Goal: Task Accomplishment & Management: Complete application form

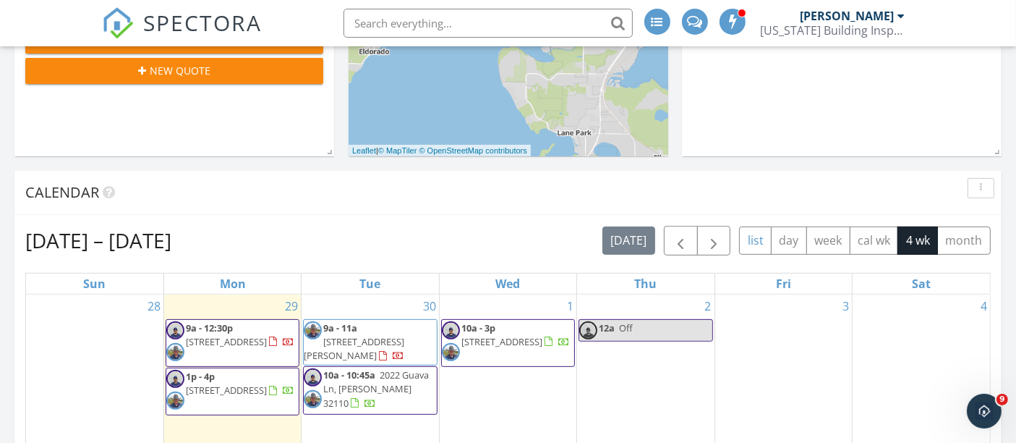
scroll to position [562, 0]
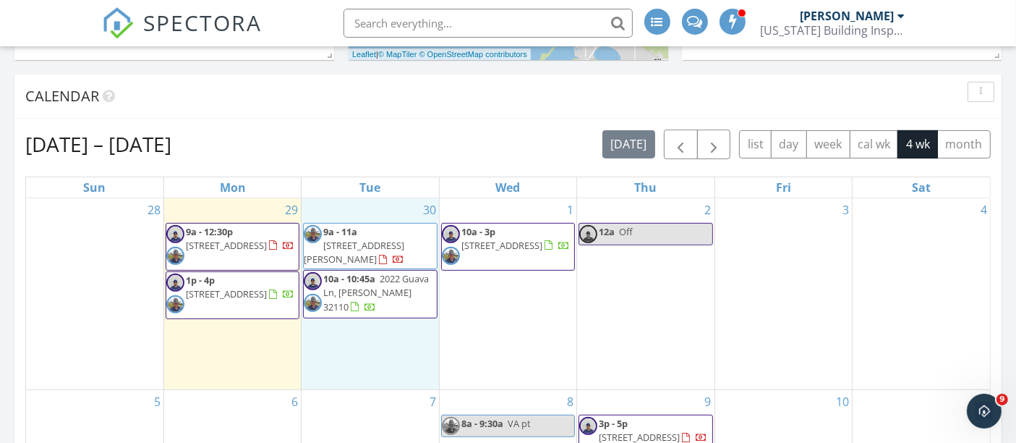
click at [394, 335] on div "30 9a - 11a [STREET_ADDRESS] 10a - 10:45a [STREET_ADDRESS][PERSON_NAME]" at bounding box center [370, 293] width 137 height 191
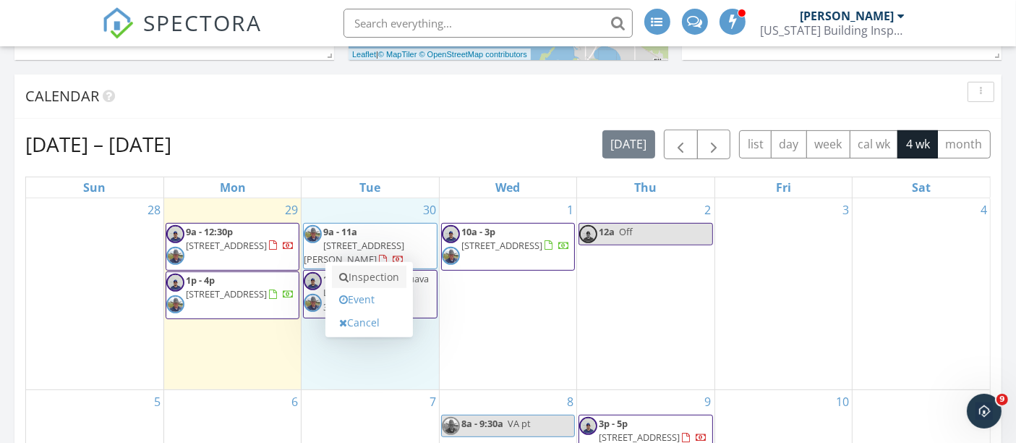
click at [384, 270] on link "Inspection" at bounding box center [369, 276] width 74 height 23
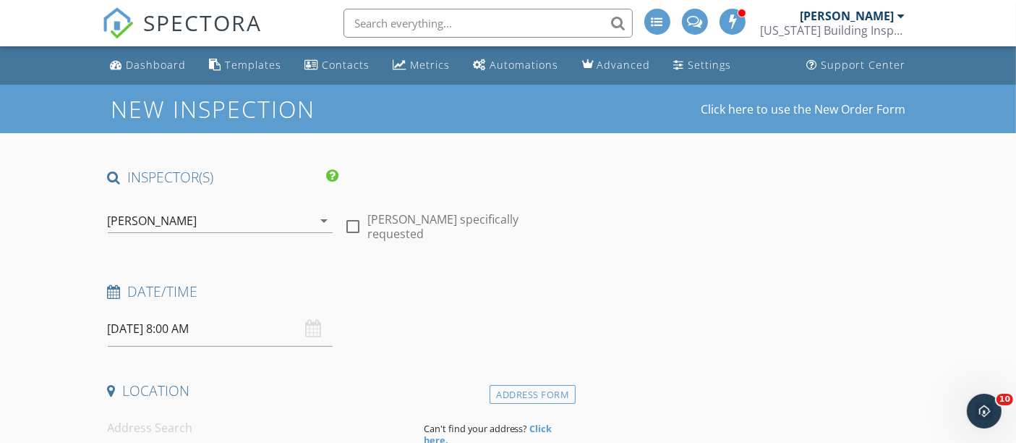
click at [234, 218] on div "[PERSON_NAME]" at bounding box center [210, 220] width 205 height 23
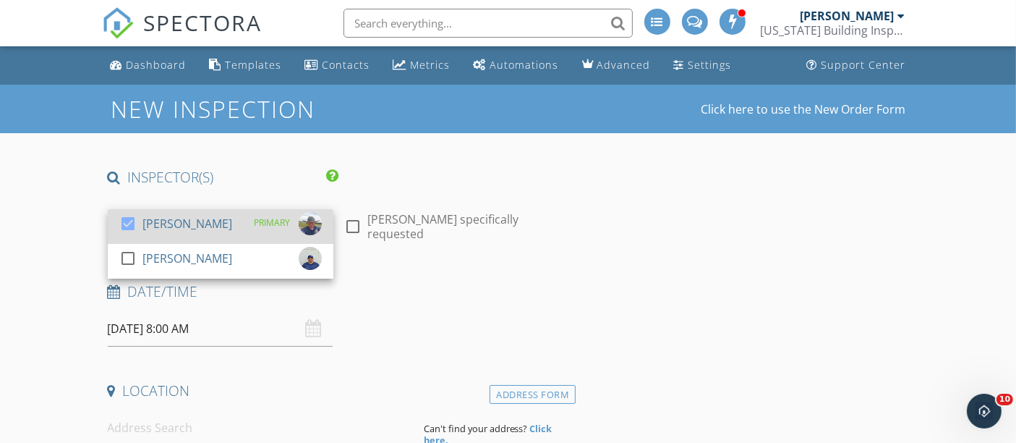
click at [229, 218] on div "check_box Darrell Turner PRIMARY" at bounding box center [220, 226] width 202 height 29
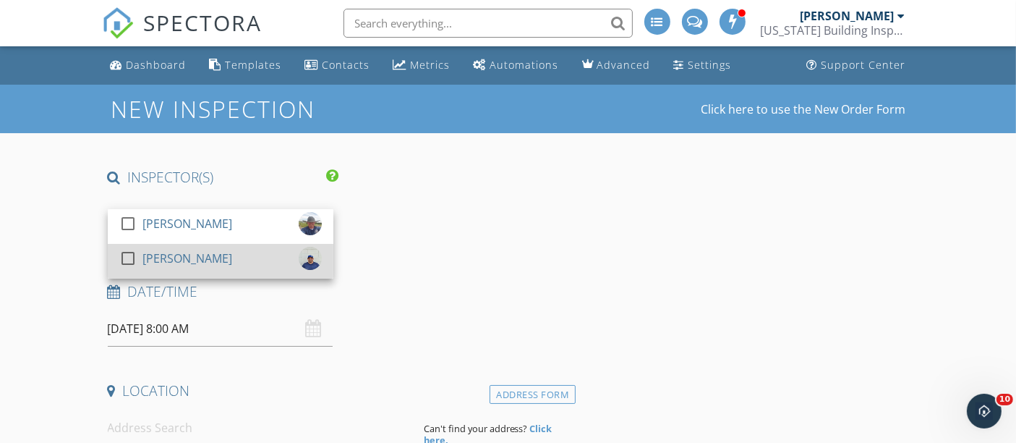
click at [202, 249] on div "[PERSON_NAME]" at bounding box center [187, 258] width 90 height 23
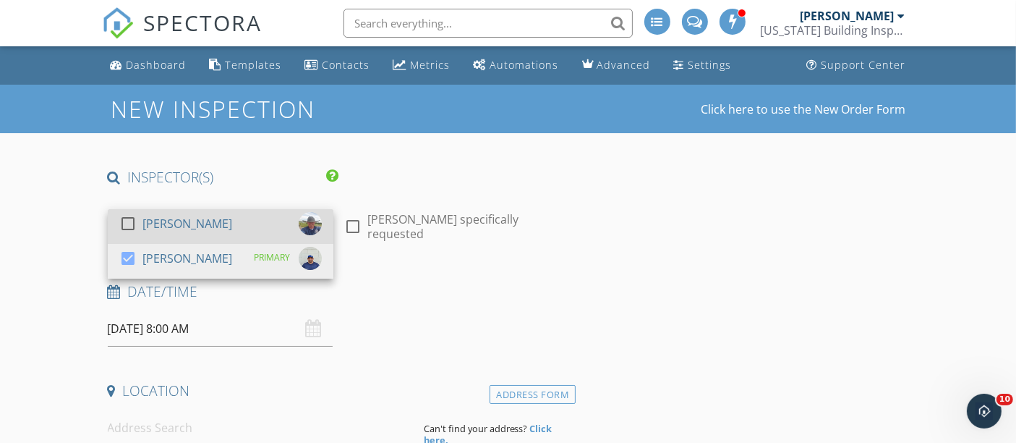
click at [169, 230] on div "[PERSON_NAME]" at bounding box center [187, 223] width 90 height 23
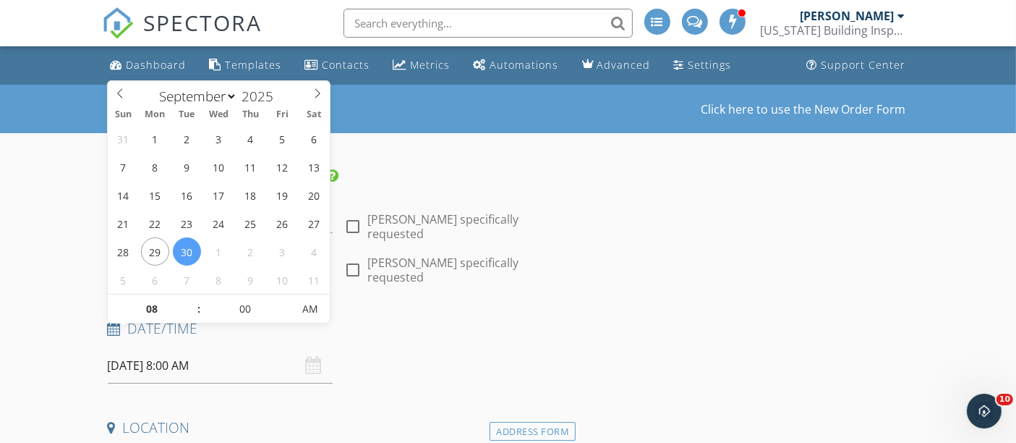
click at [201, 348] on input "09/30/2025 8:00 AM" at bounding box center [221, 365] width 226 height 35
type input "09"
type input "09/30/2025 9:00 AM"
click at [192, 298] on span at bounding box center [192, 301] width 10 height 14
type input "10"
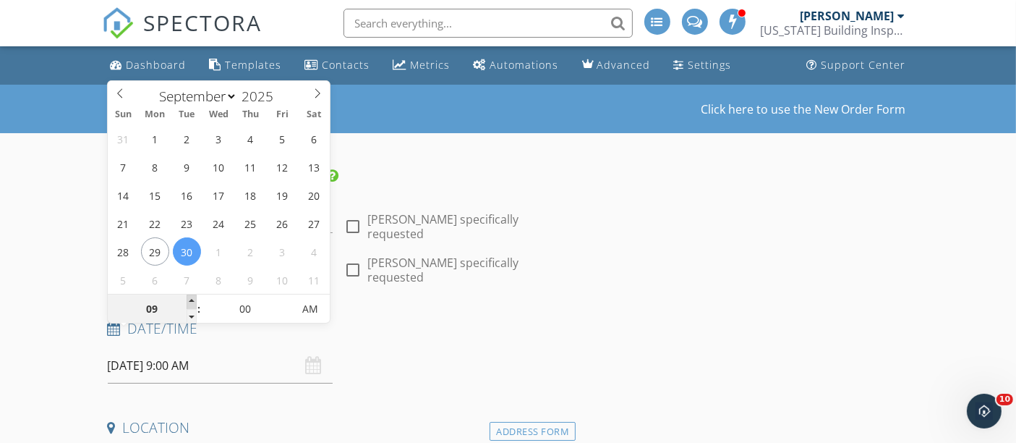
type input "09/30/2025 10:00 AM"
click at [192, 298] on span at bounding box center [192, 301] width 10 height 14
type input "11"
type input "09/30/2025 11:00 AM"
click at [192, 298] on span at bounding box center [192, 301] width 10 height 14
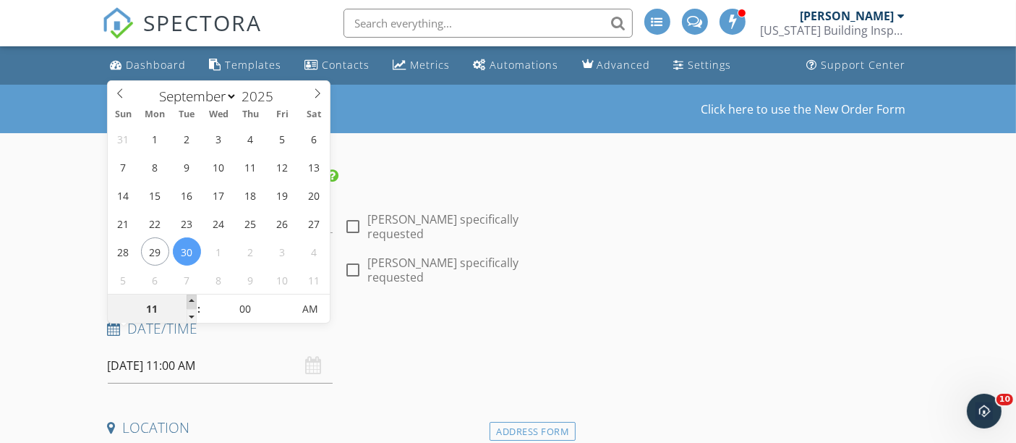
type input "12"
type input "09/30/2025 12:00 PM"
click at [192, 298] on span at bounding box center [192, 301] width 10 height 14
type input "05"
type input "09/30/2025 12:05 PM"
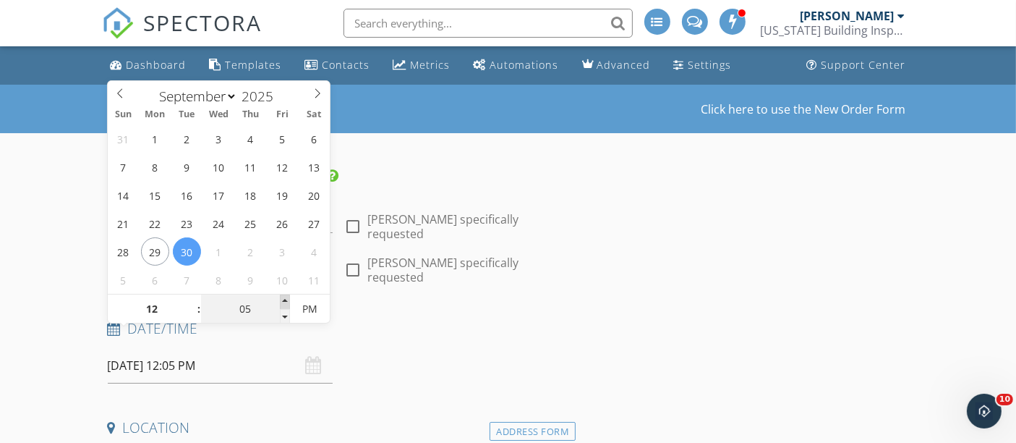
click at [287, 298] on span at bounding box center [285, 301] width 10 height 14
type input "10"
type input "09/30/2025 12:10 PM"
click at [287, 298] on span at bounding box center [285, 301] width 10 height 14
type input "15"
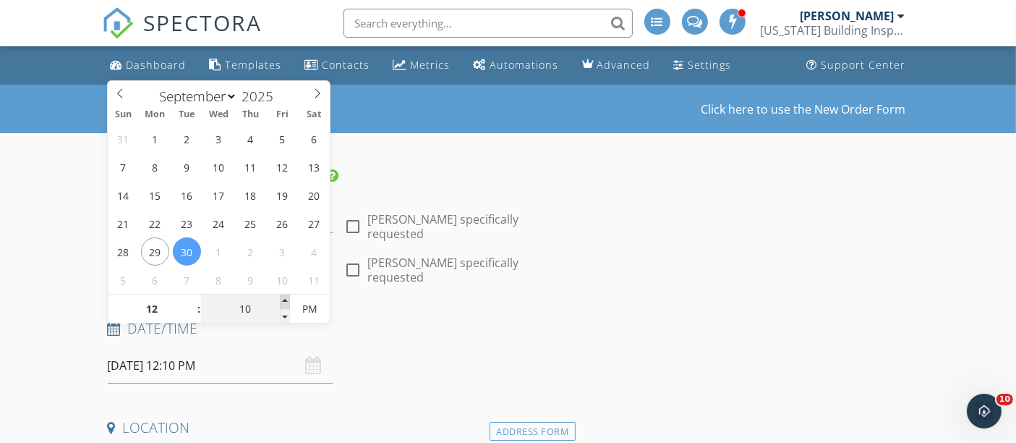
type input "09/30/2025 12:15 PM"
click at [287, 298] on span at bounding box center [285, 301] width 10 height 14
type input "20"
type input "09/30/2025 12:20 PM"
click at [287, 298] on span at bounding box center [285, 301] width 10 height 14
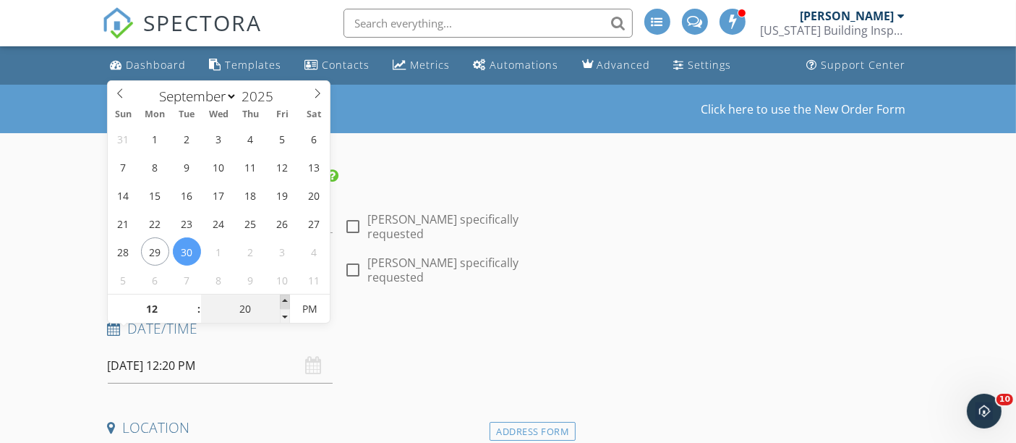
type input "25"
type input "09/30/2025 12:25 PM"
click at [287, 298] on span at bounding box center [285, 301] width 10 height 14
type input "30"
type input "[DATE] 12:30 PM"
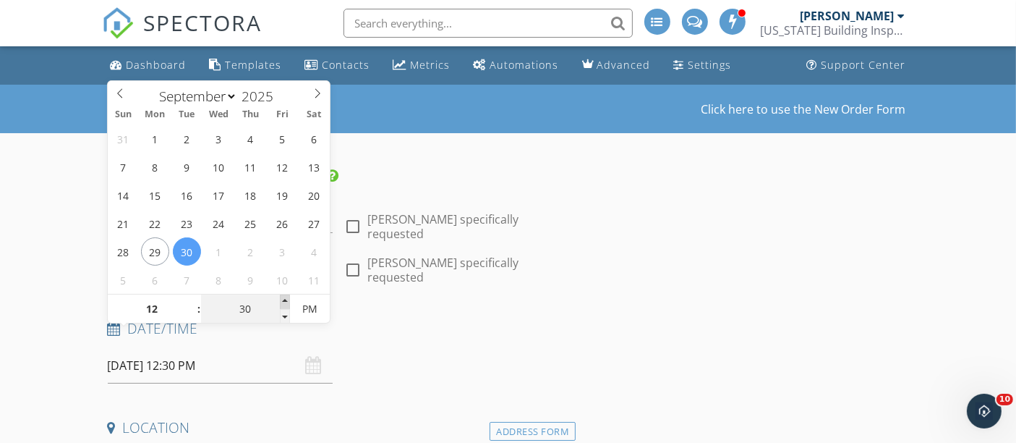
click at [287, 298] on span at bounding box center [285, 301] width 10 height 14
click at [512, 319] on h4 "Date/Time" at bounding box center [339, 328] width 463 height 19
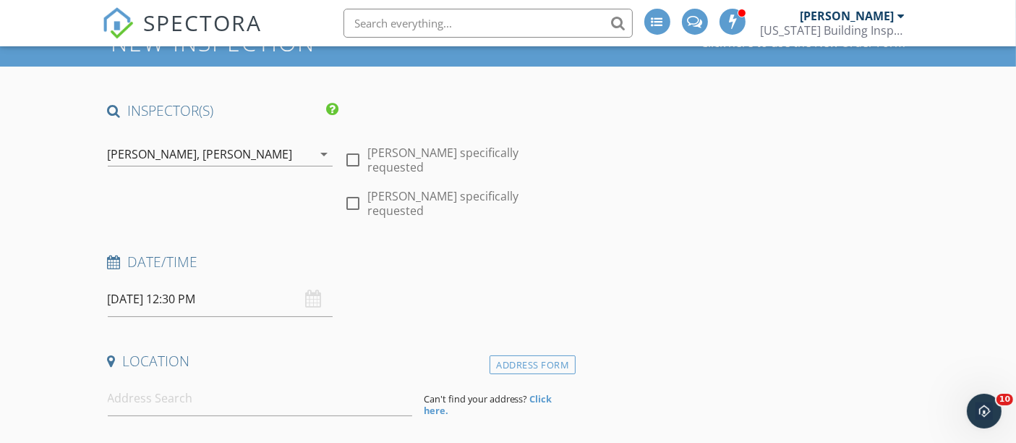
scroll to position [161, 0]
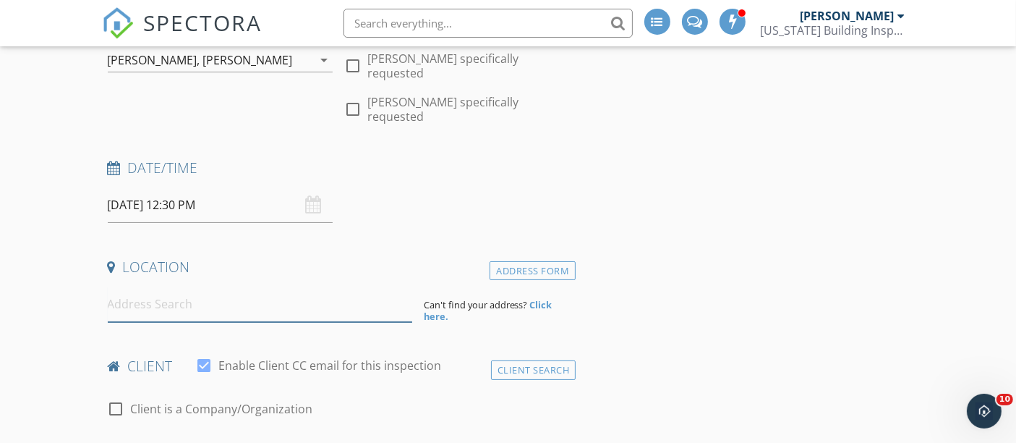
click at [275, 286] on input at bounding box center [260, 303] width 304 height 35
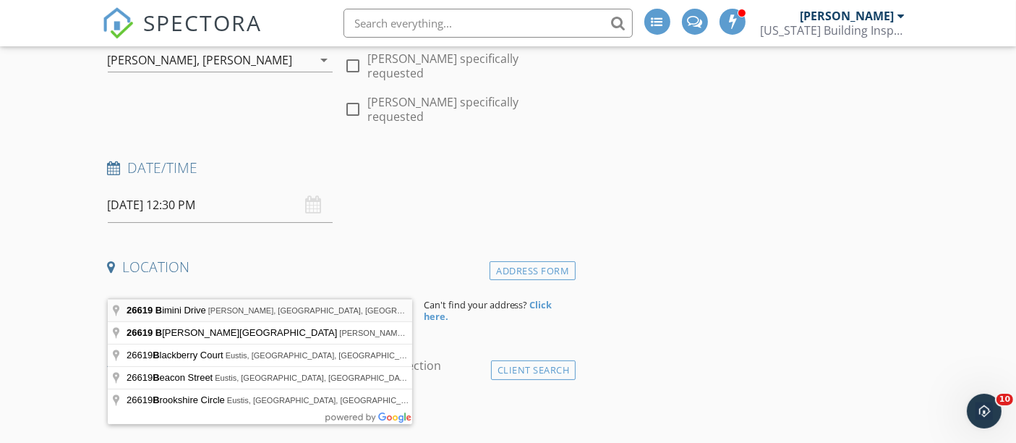
type input "26619 Bimini Drive, Tavares, FL, USA"
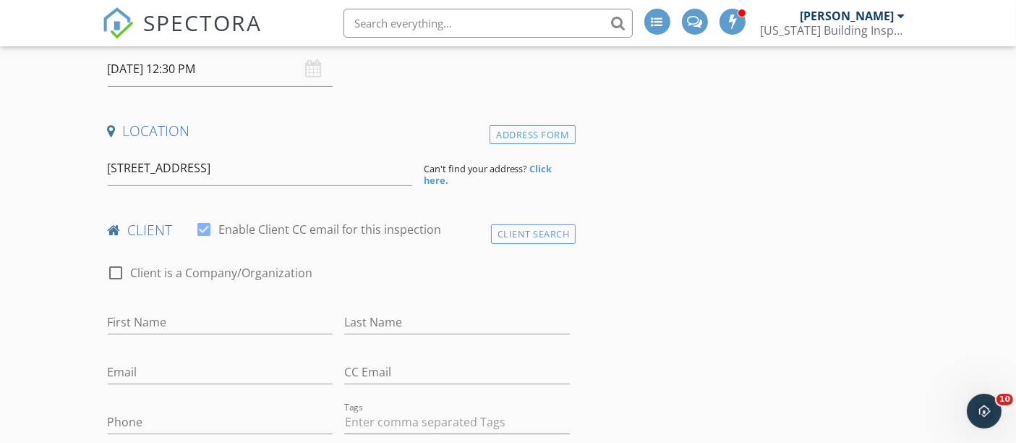
scroll to position [321, 0]
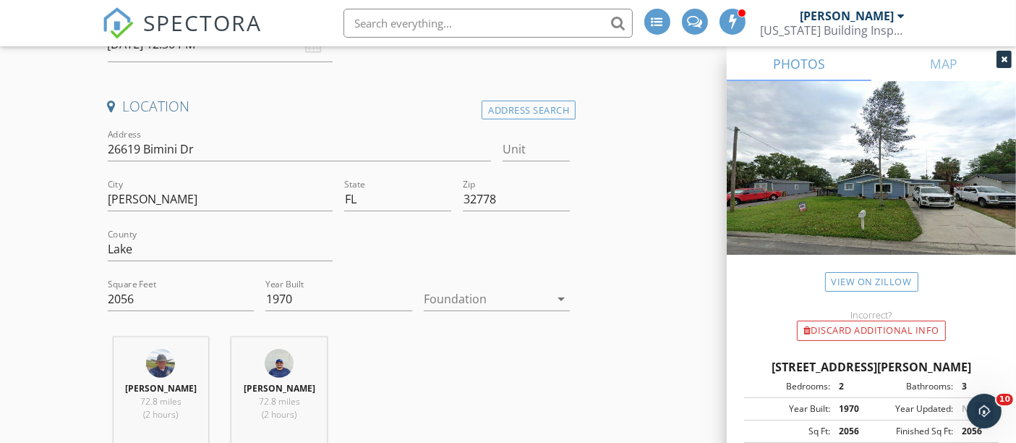
click at [444, 287] on div at bounding box center [487, 298] width 127 height 23
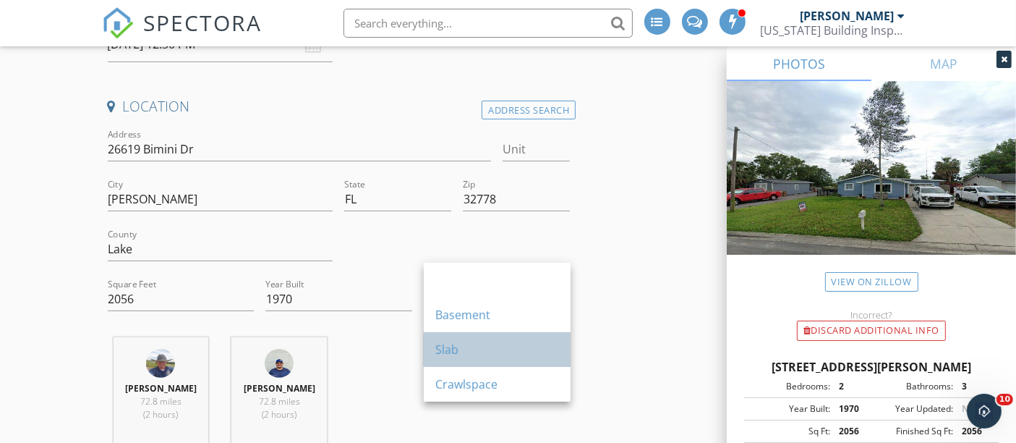
click at [471, 359] on div "Slab" at bounding box center [497, 349] width 124 height 35
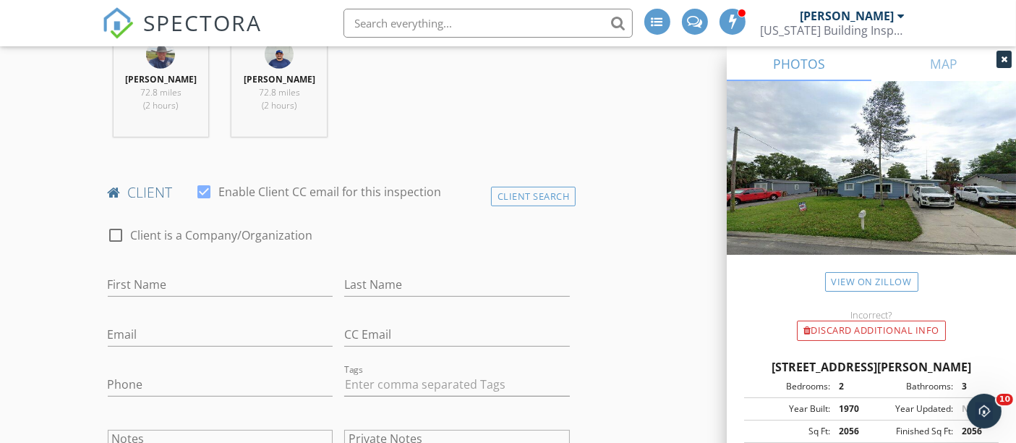
scroll to position [723, 0]
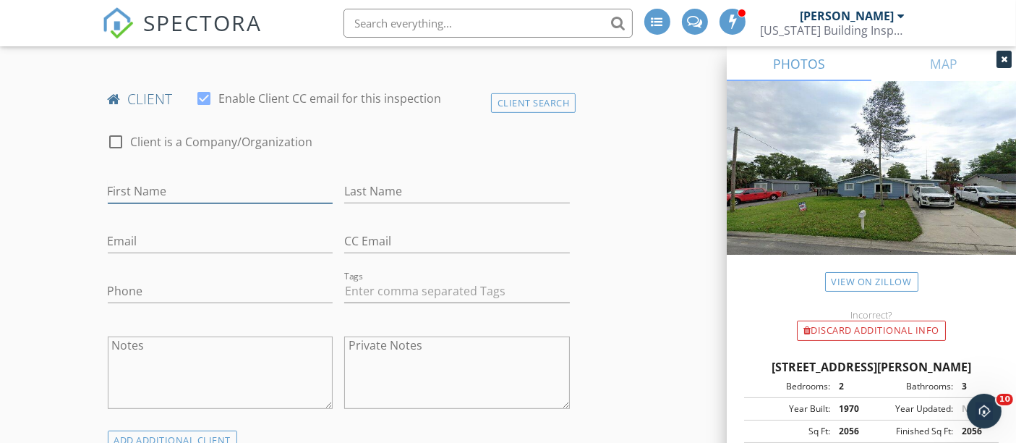
click at [140, 179] on input "First Name" at bounding box center [221, 191] width 226 height 24
paste input "[PERSON_NAME]"
type input "[PERSON_NAME]"
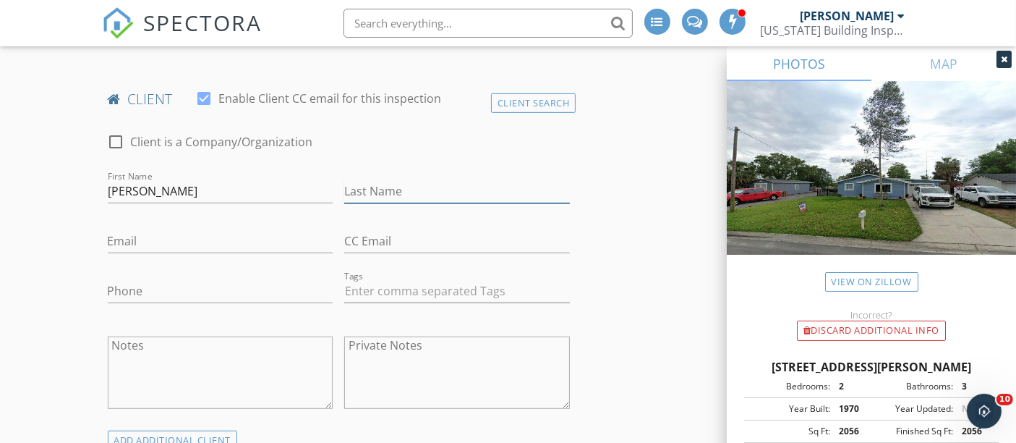
click at [417, 179] on input "Last Name" at bounding box center [457, 191] width 226 height 24
paste input "[PERSON_NAME]"
type input "[PERSON_NAME]"
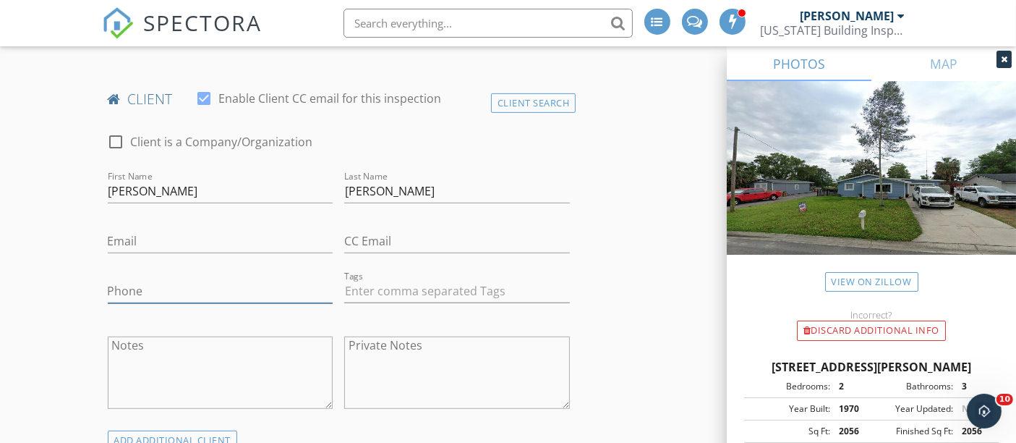
click at [171, 279] on input "Phone" at bounding box center [221, 291] width 226 height 24
paste input "[PHONE_NUMBER]"
type input "[PHONE_NUMBER]"
click at [238, 229] on input "Email" at bounding box center [221, 241] width 226 height 24
paste input "[EMAIL_ADDRESS][DOMAIN_NAME]"
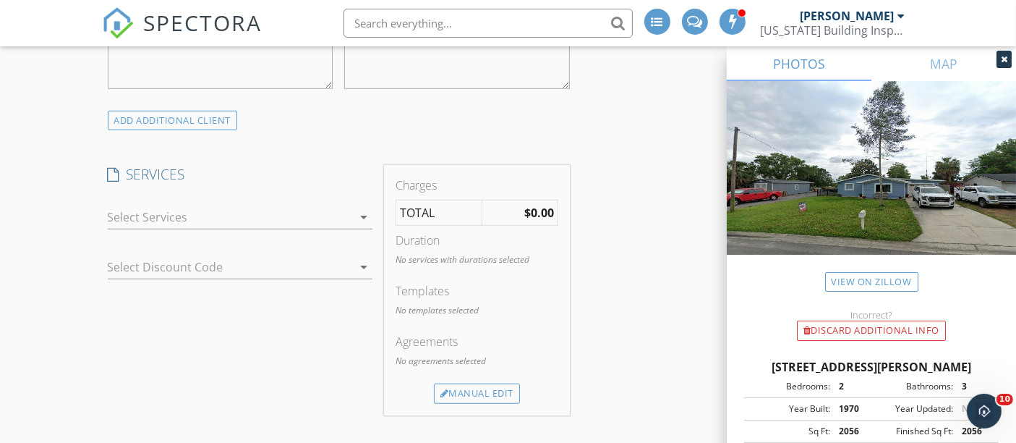
scroll to position [1044, 0]
type input "[EMAIL_ADDRESS][DOMAIN_NAME]"
click at [203, 204] on div at bounding box center [230, 215] width 244 height 23
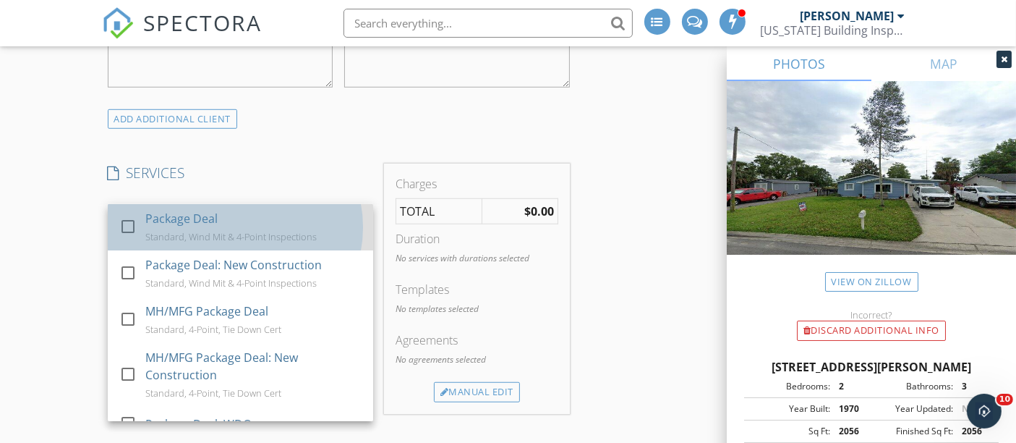
click at [192, 210] on div "Package Deal" at bounding box center [181, 218] width 72 height 17
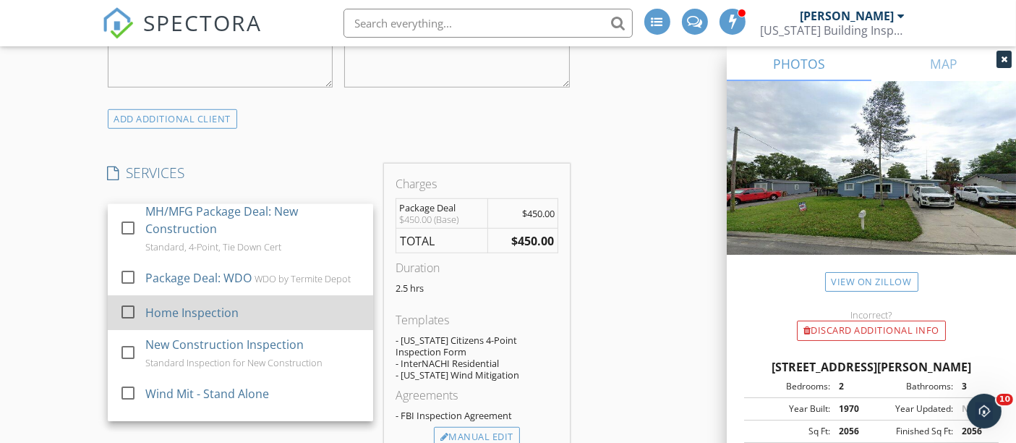
scroll to position [161, 0]
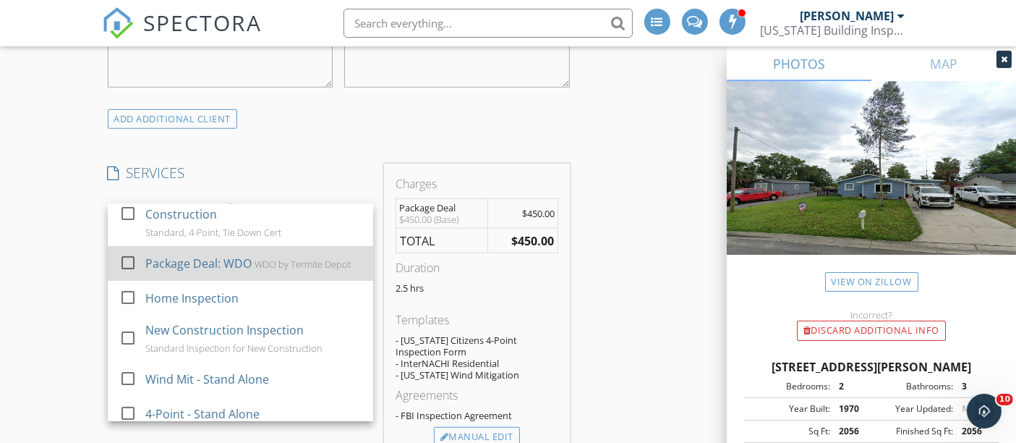
click at [238, 249] on div "Package Deal: WDO WDO by Termite Depot" at bounding box center [253, 263] width 216 height 29
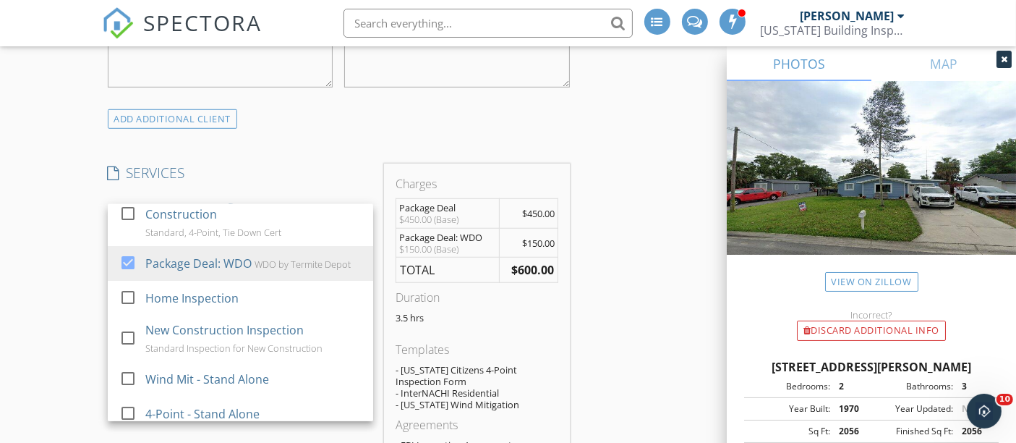
click at [47, 247] on div "New Inspection Click here to use the New Order Form INSPECTOR(S) check_box Darr…" at bounding box center [508, 444] width 1016 height 2808
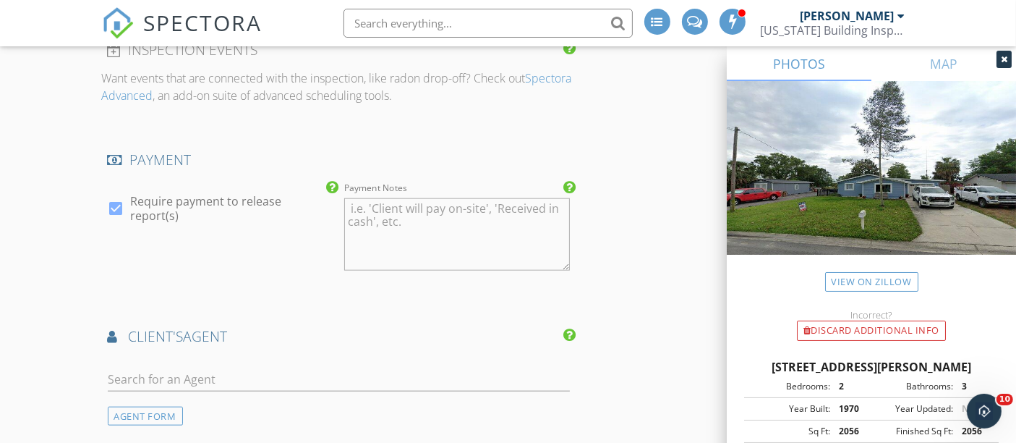
scroll to position [1687, 0]
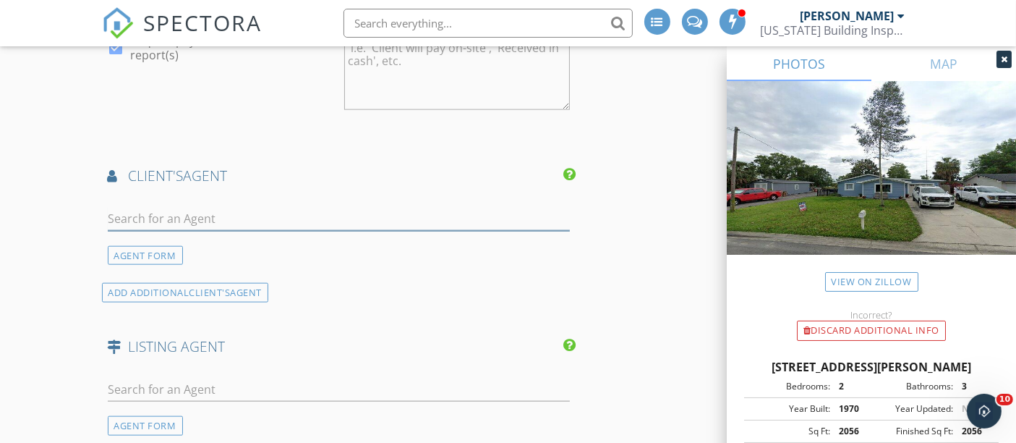
click at [152, 207] on input "text" at bounding box center [339, 219] width 463 height 24
type input "denal"
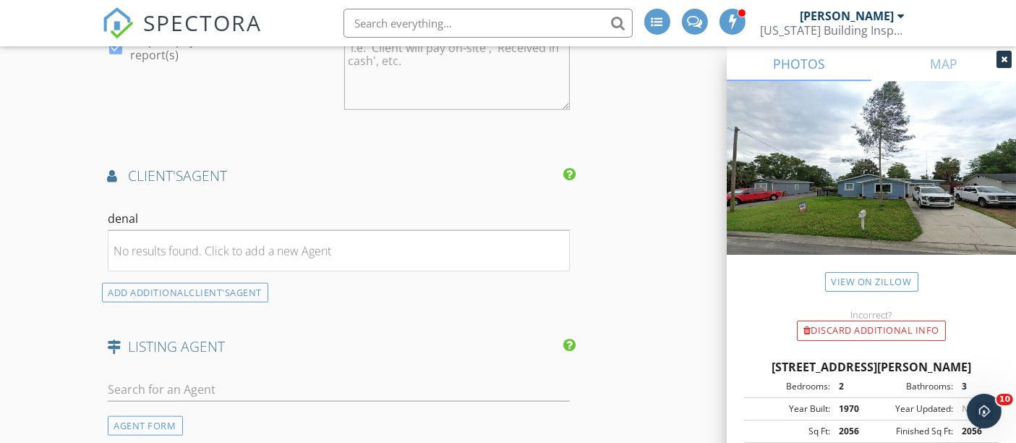
drag, startPoint x: 157, startPoint y: 222, endPoint x: 947, endPoint y: 254, distance: 790.3
click at [158, 242] on div "No results found. Click to add a new Agent" at bounding box center [223, 250] width 218 height 17
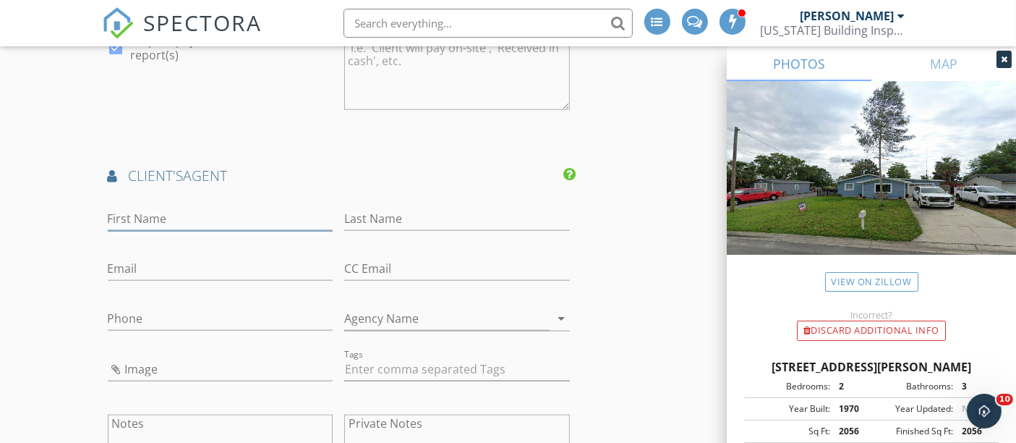
click at [268, 207] on input "First Name" at bounding box center [221, 219] width 226 height 24
paste input "Denali"
type input "Denali"
click at [375, 207] on input "Last Name" at bounding box center [457, 219] width 226 height 24
paste input "[PERSON_NAME]"
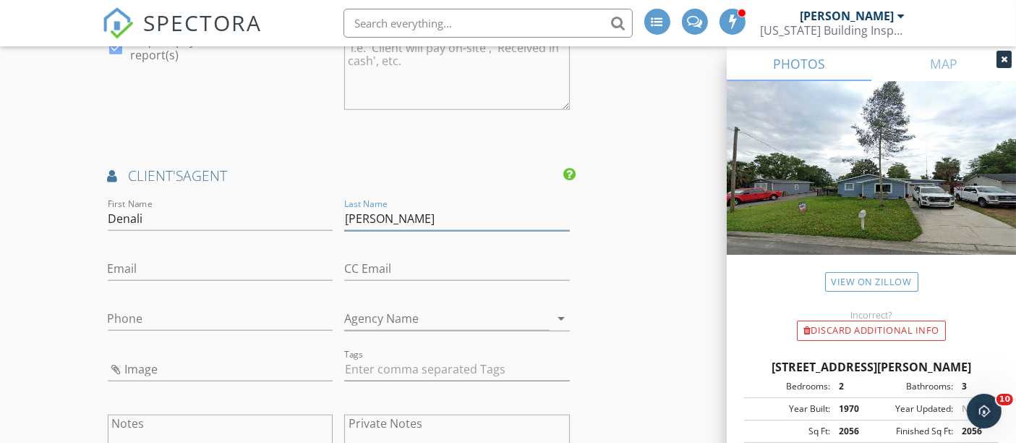
type input "[PERSON_NAME]"
click at [137, 307] on input "Phone" at bounding box center [221, 319] width 226 height 24
paste input "[PHONE_NUMBER]"
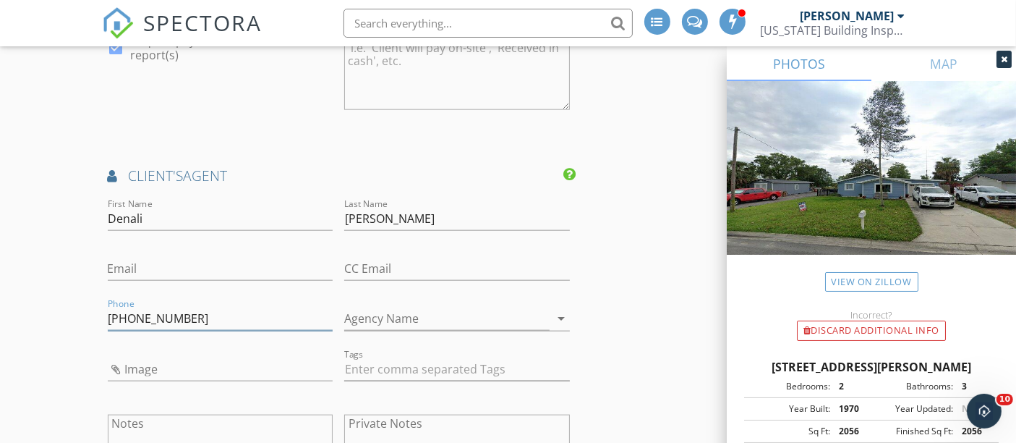
type input "[PHONE_NUMBER]"
click at [237, 257] on input "Email" at bounding box center [221, 269] width 226 height 24
paste input "[EMAIL_ADDRESS][PERSON_NAME][DOMAIN_NAME]"
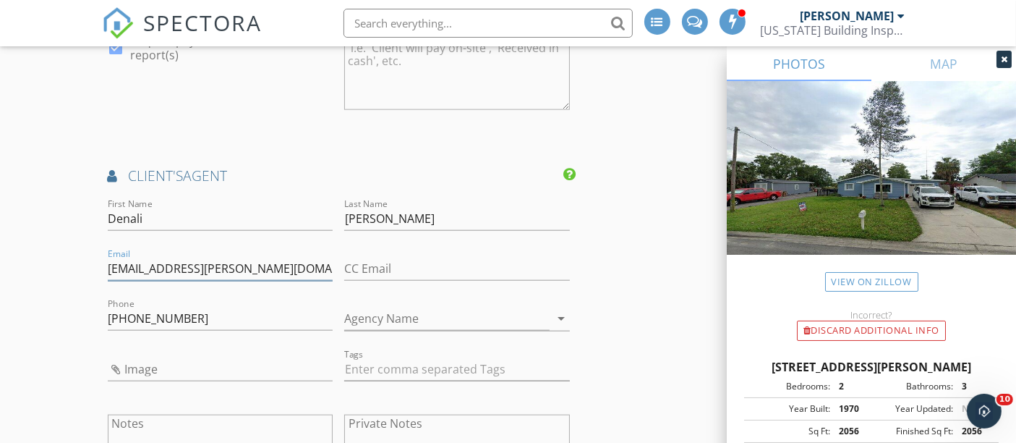
type input "[EMAIL_ADDRESS][PERSON_NAME][DOMAIN_NAME]"
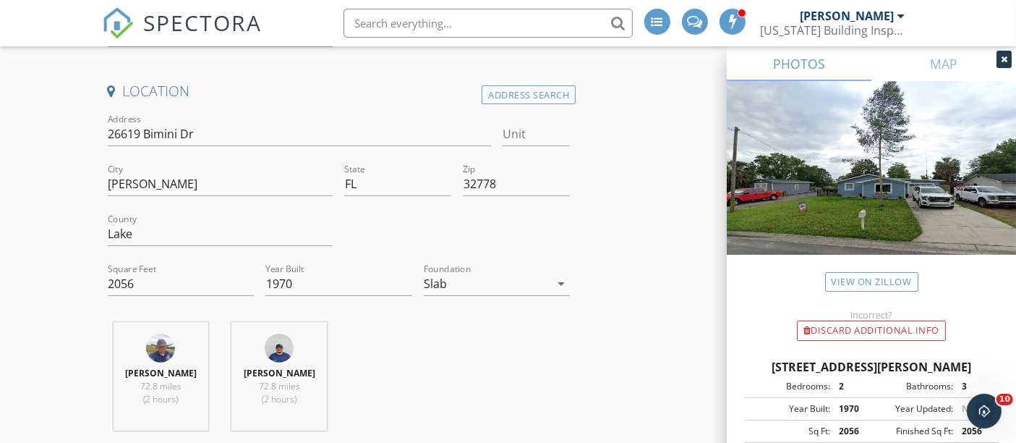
scroll to position [161, 0]
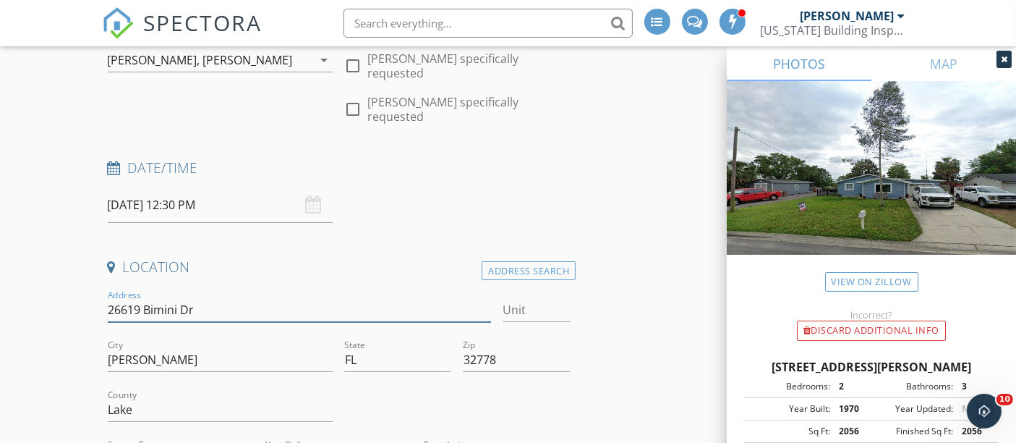
drag, startPoint x: 210, startPoint y: 283, endPoint x: 106, endPoint y: 282, distance: 104.9
click at [106, 286] on div "Address 26619 Bimini Dr" at bounding box center [299, 311] width 395 height 50
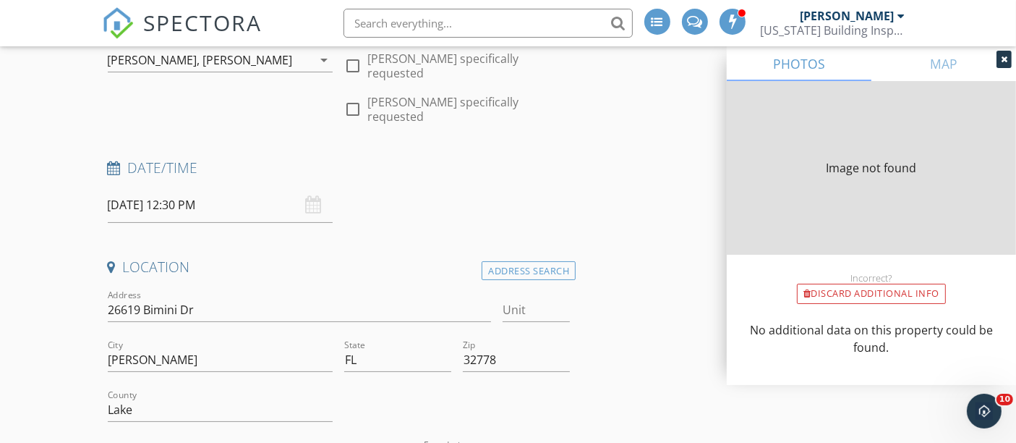
type input "2056"
type input "1970"
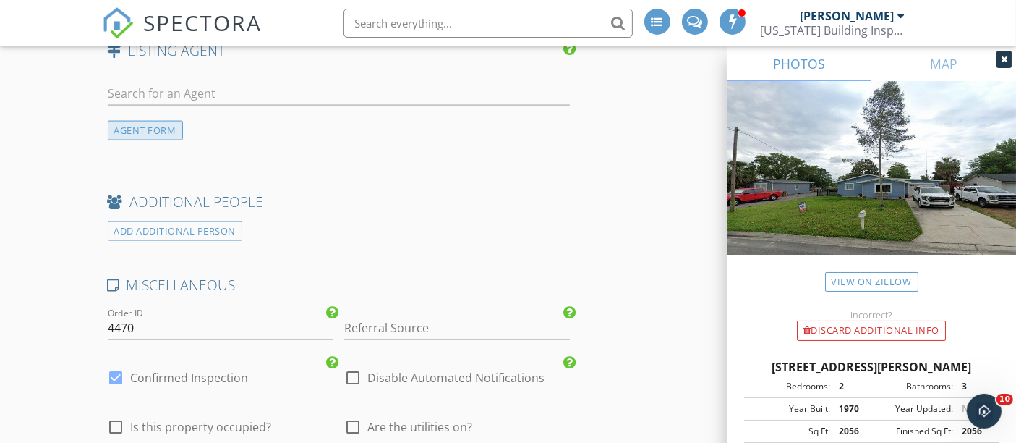
scroll to position [2008, 0]
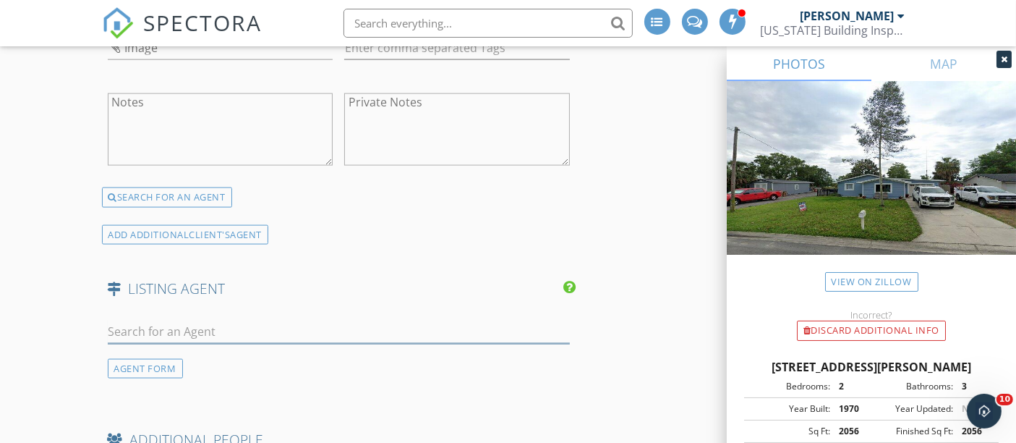
click at [160, 320] on input "text" at bounding box center [339, 332] width 463 height 24
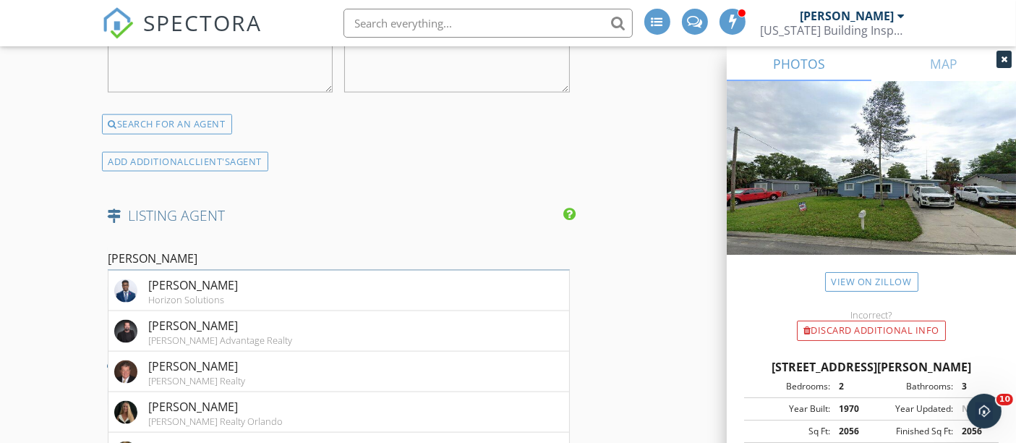
scroll to position [2088, 0]
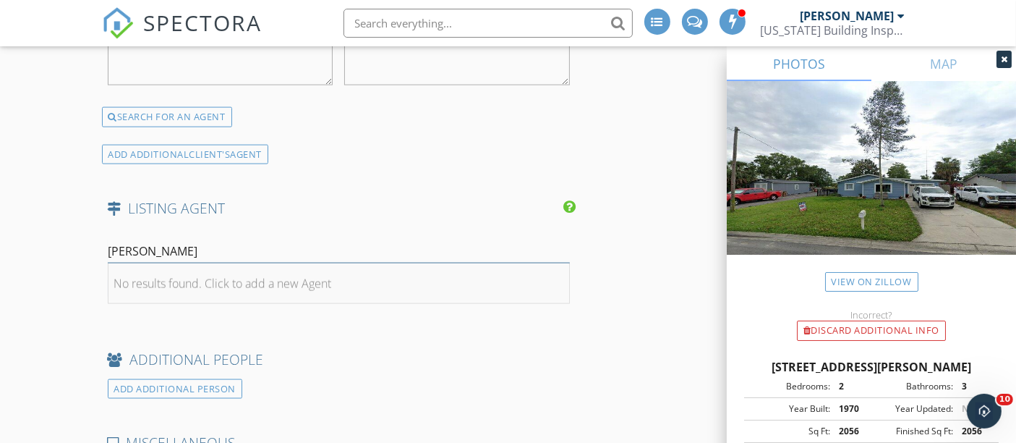
type input "charles wat"
click at [187, 275] on div "No results found. Click to add a new Agent" at bounding box center [223, 283] width 218 height 17
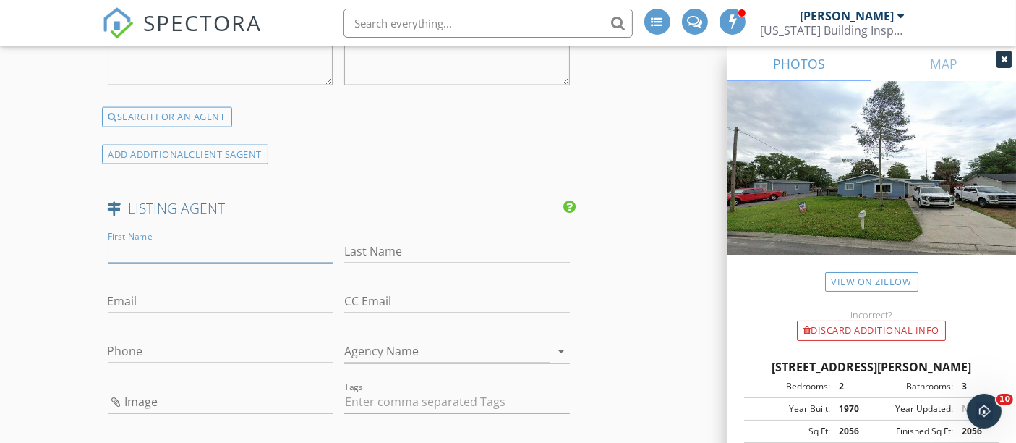
click at [130, 239] on input "First Name" at bounding box center [221, 251] width 226 height 24
paste input "Charles"
type input "Charles"
click at [392, 239] on input "Last Name" at bounding box center [457, 251] width 226 height 24
paste input "Watson"
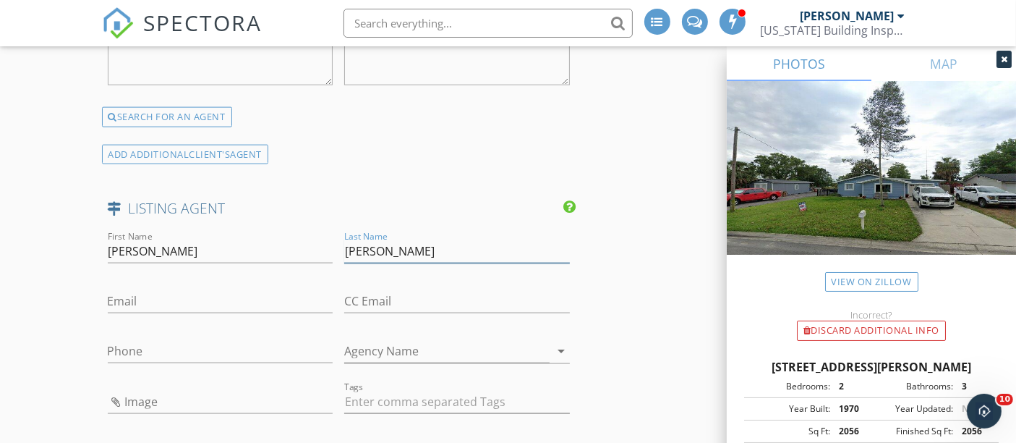
type input "Watson"
click at [380, 339] on input "Agency Name" at bounding box center [446, 351] width 205 height 24
paste input "[PERSON_NAME] Real Estate"
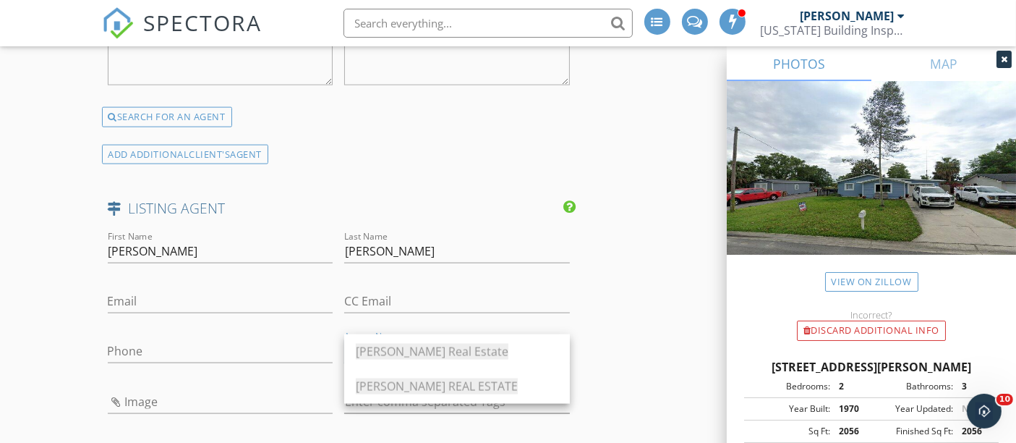
type input "[PERSON_NAME] Real Estate"
click at [423, 199] on h4 "LISTING AGENT" at bounding box center [339, 208] width 463 height 19
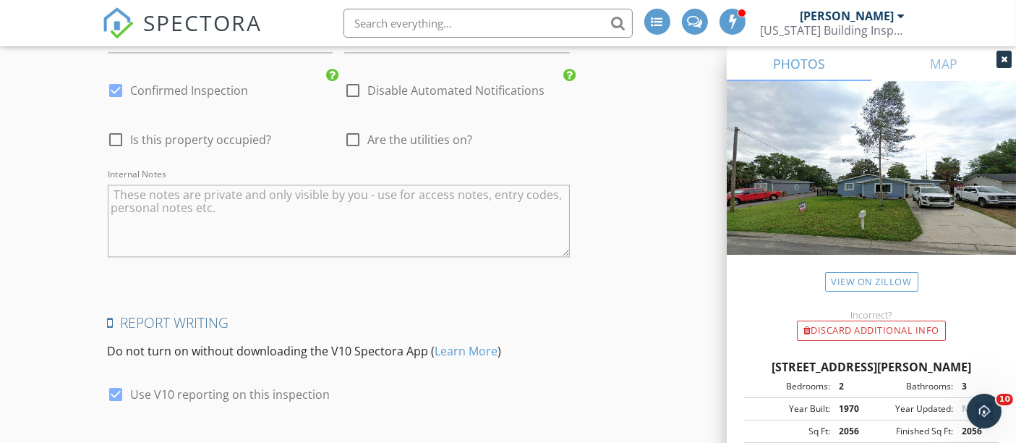
scroll to position [2963, 0]
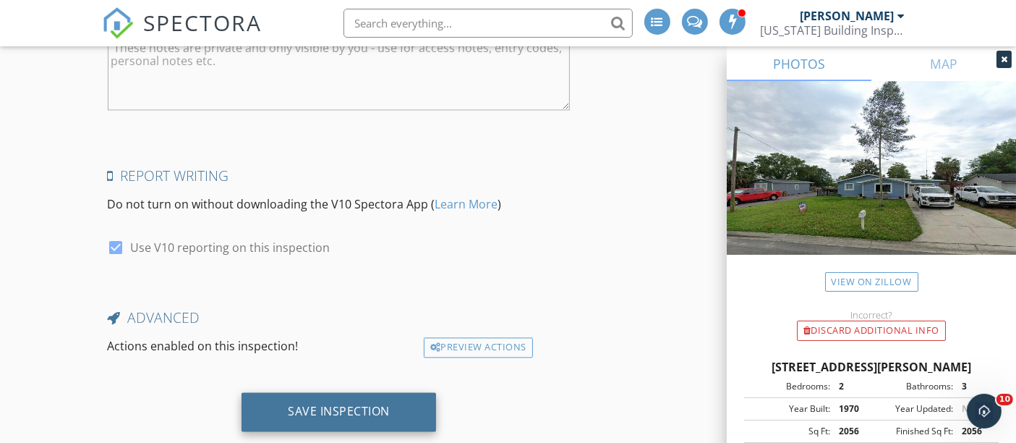
click at [345, 404] on div "Save Inspection" at bounding box center [339, 411] width 102 height 14
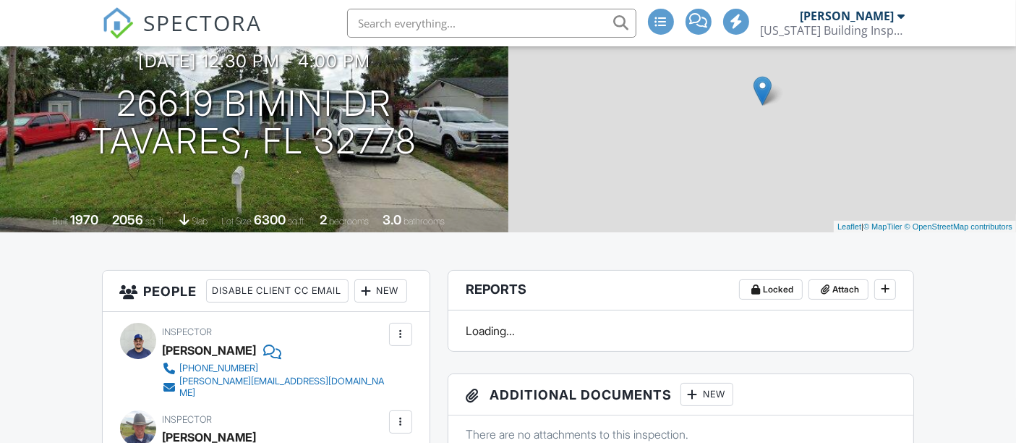
scroll to position [262, 0]
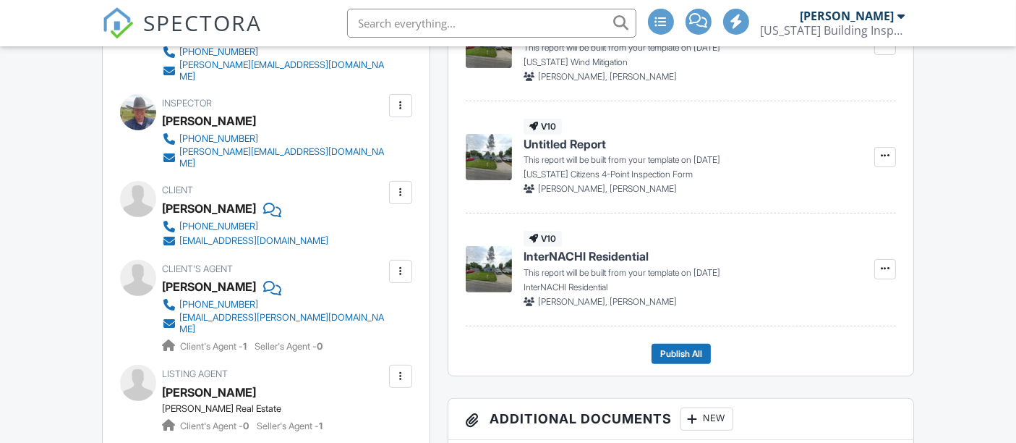
click at [717, 67] on p "[US_STATE] Wind Mitigation" at bounding box center [691, 62] width 334 height 13
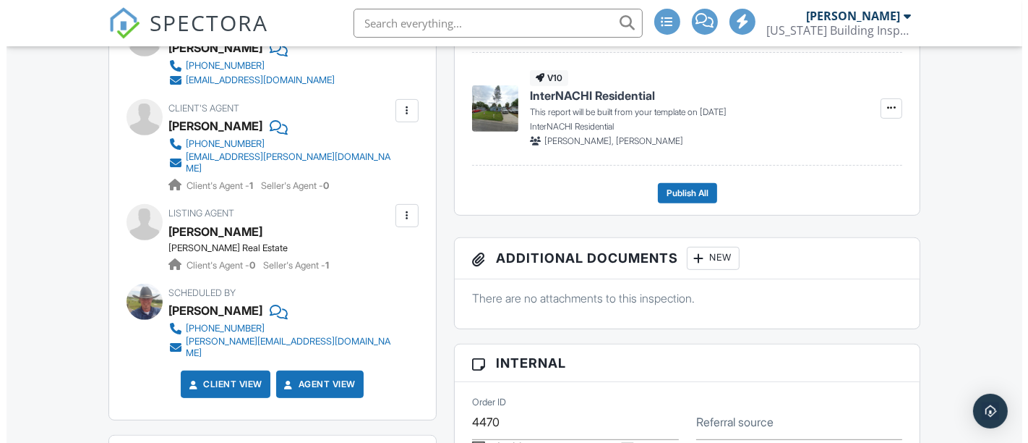
scroll to position [711, 0]
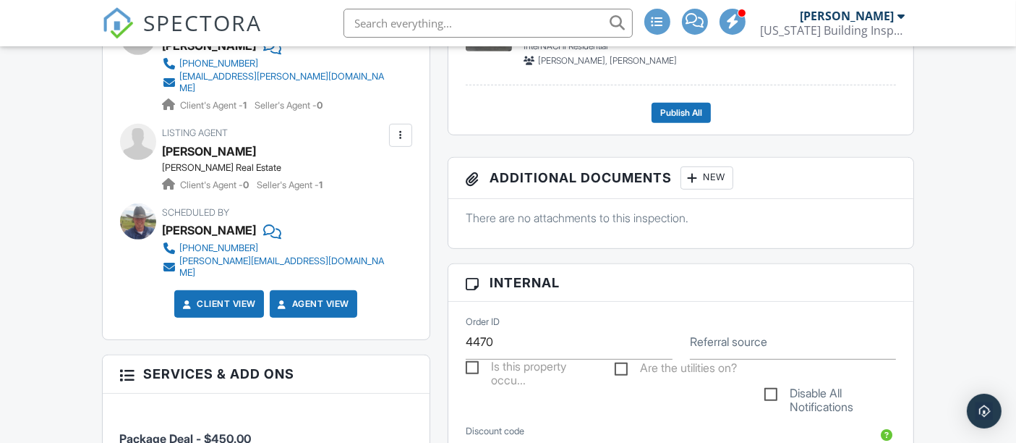
click at [700, 178] on div at bounding box center [693, 178] width 14 height 14
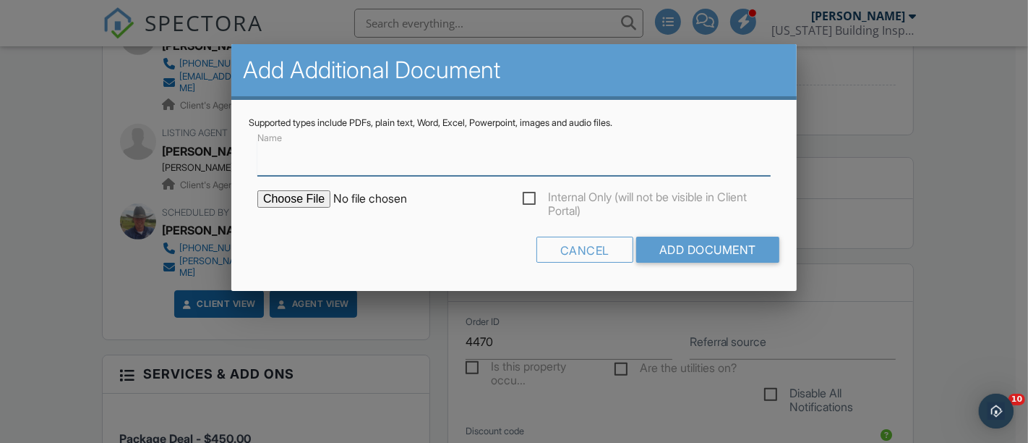
scroll to position [0, 0]
click at [280, 199] on input "file" at bounding box center [380, 198] width 246 height 17
type input "C:\fakepath\roof permit.pdf"
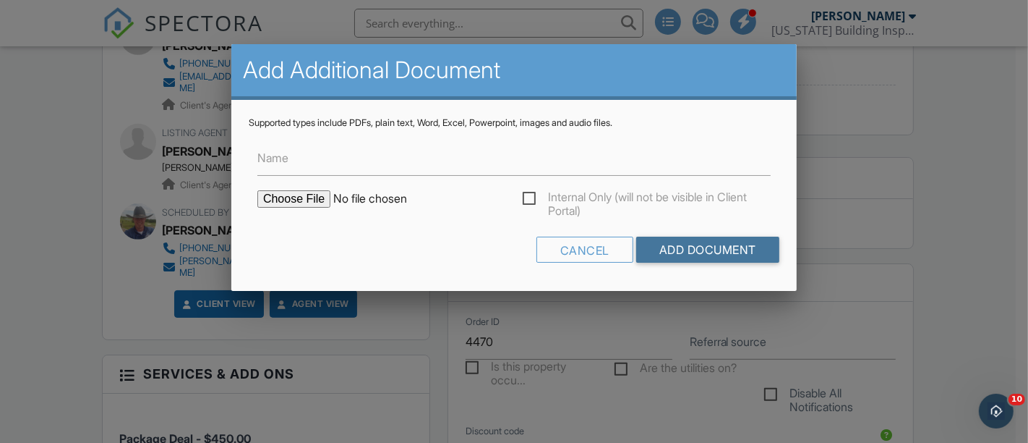
click at [694, 255] on input "Add Document" at bounding box center [707, 249] width 143 height 26
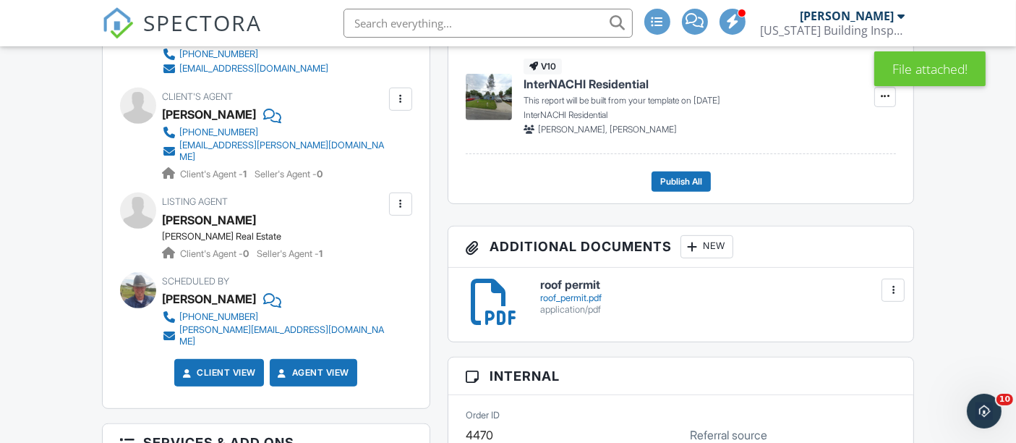
click at [733, 244] on div "New" at bounding box center [706, 246] width 53 height 23
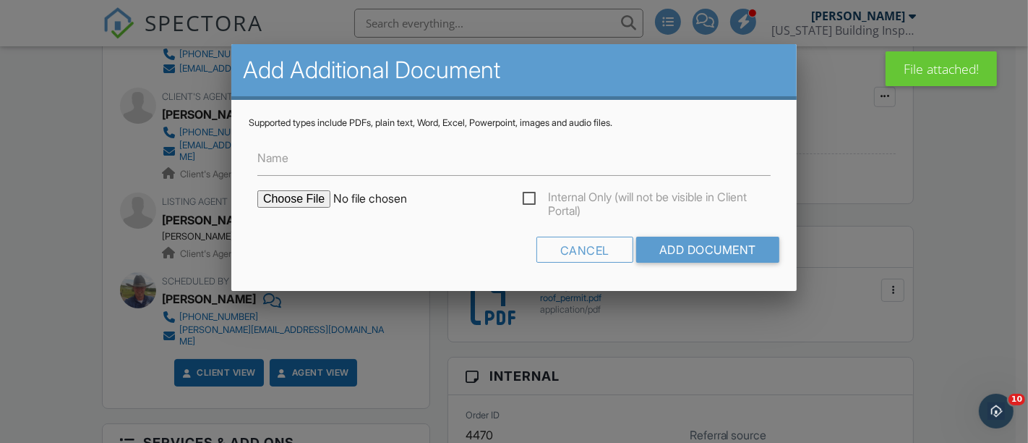
click at [315, 199] on input "file" at bounding box center [380, 198] width 246 height 17
type input "C:\fakepath\plumbing permit.pdf"
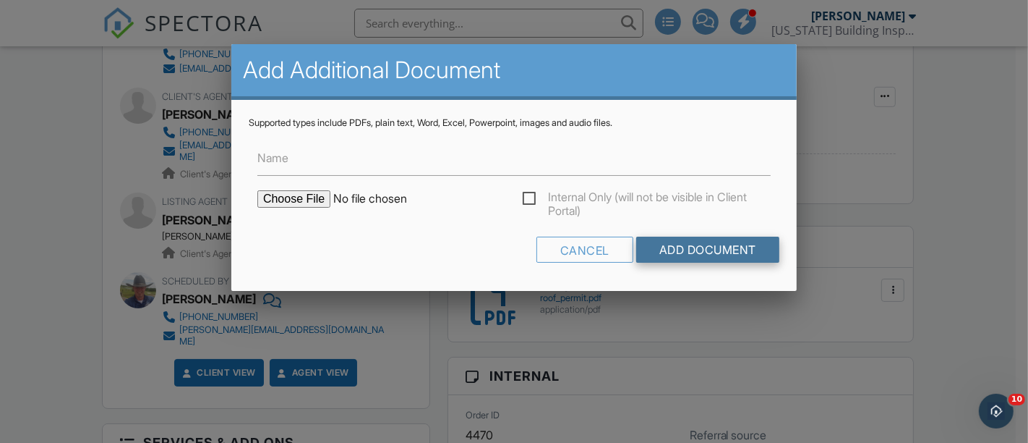
click at [671, 255] on input "Add Document" at bounding box center [707, 249] width 143 height 26
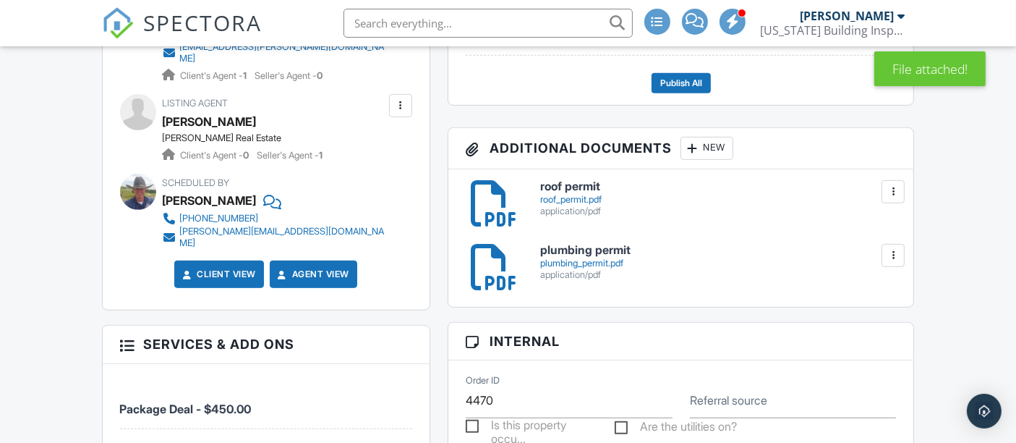
drag, startPoint x: 694, startPoint y: 155, endPoint x: 684, endPoint y: 157, distance: 10.2
click at [694, 155] on div "New" at bounding box center [706, 148] width 53 height 23
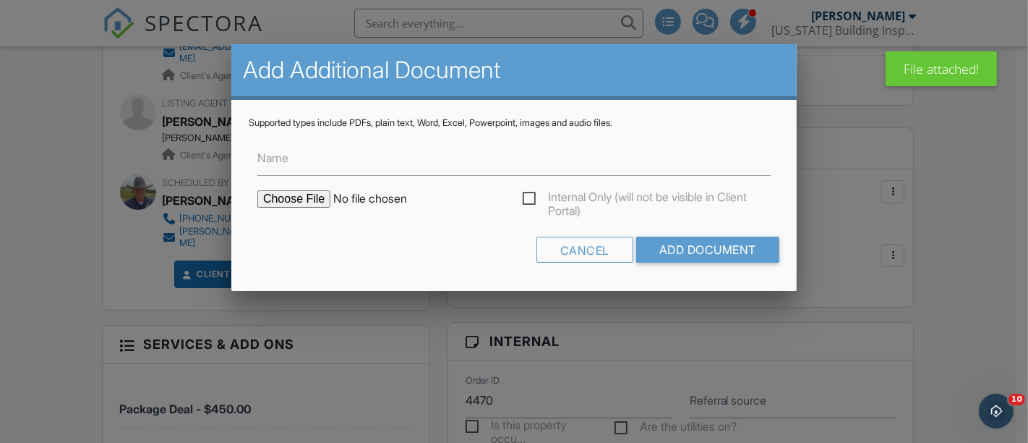
click at [296, 200] on input "file" at bounding box center [380, 198] width 246 height 17
type input "C:\fakepath\mechanical permit.pdf"
click at [667, 249] on input "Add Document" at bounding box center [707, 249] width 143 height 26
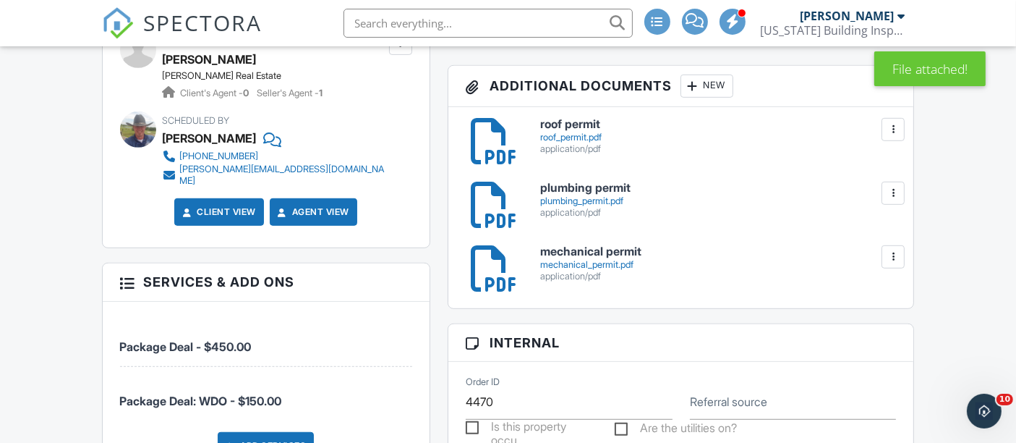
scroll to position [803, 0]
